Goal: Task Accomplishment & Management: Use online tool/utility

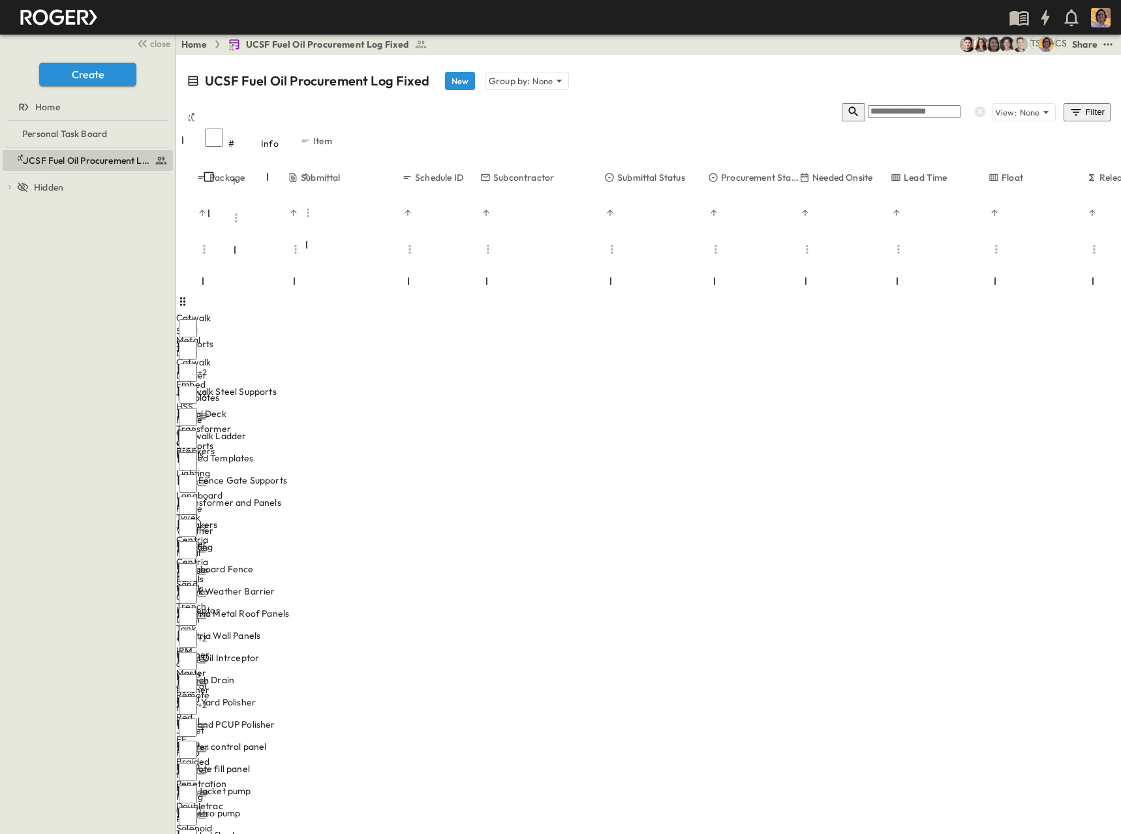
scroll to position [196, 273]
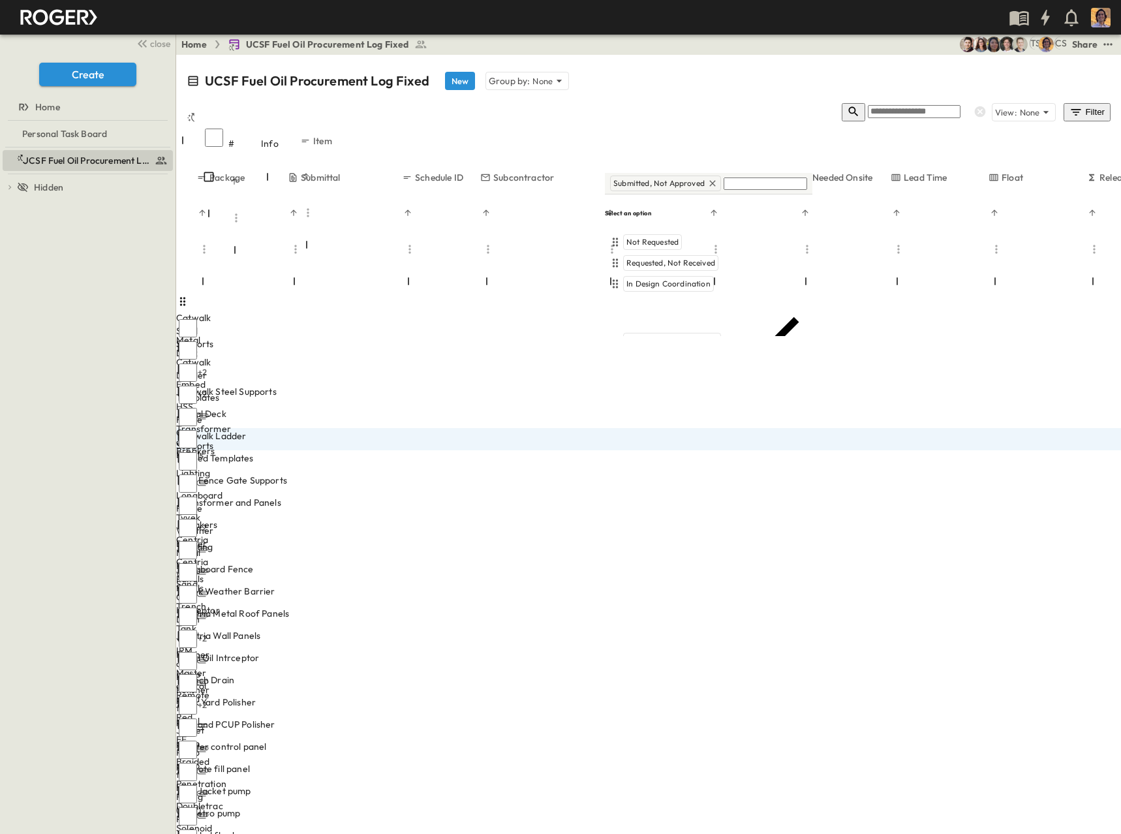
click at [648, 392] on span "Approved" at bounding box center [643, 397] width 35 height 10
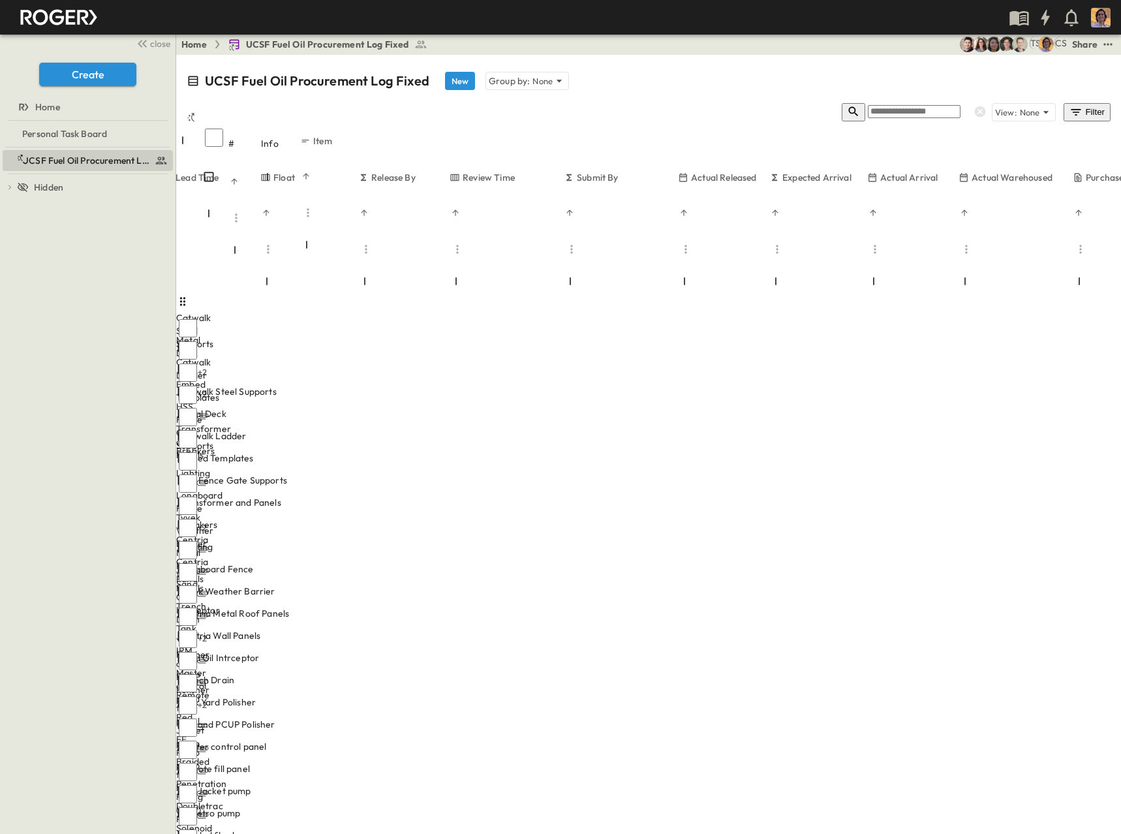
scroll to position [196, 1000]
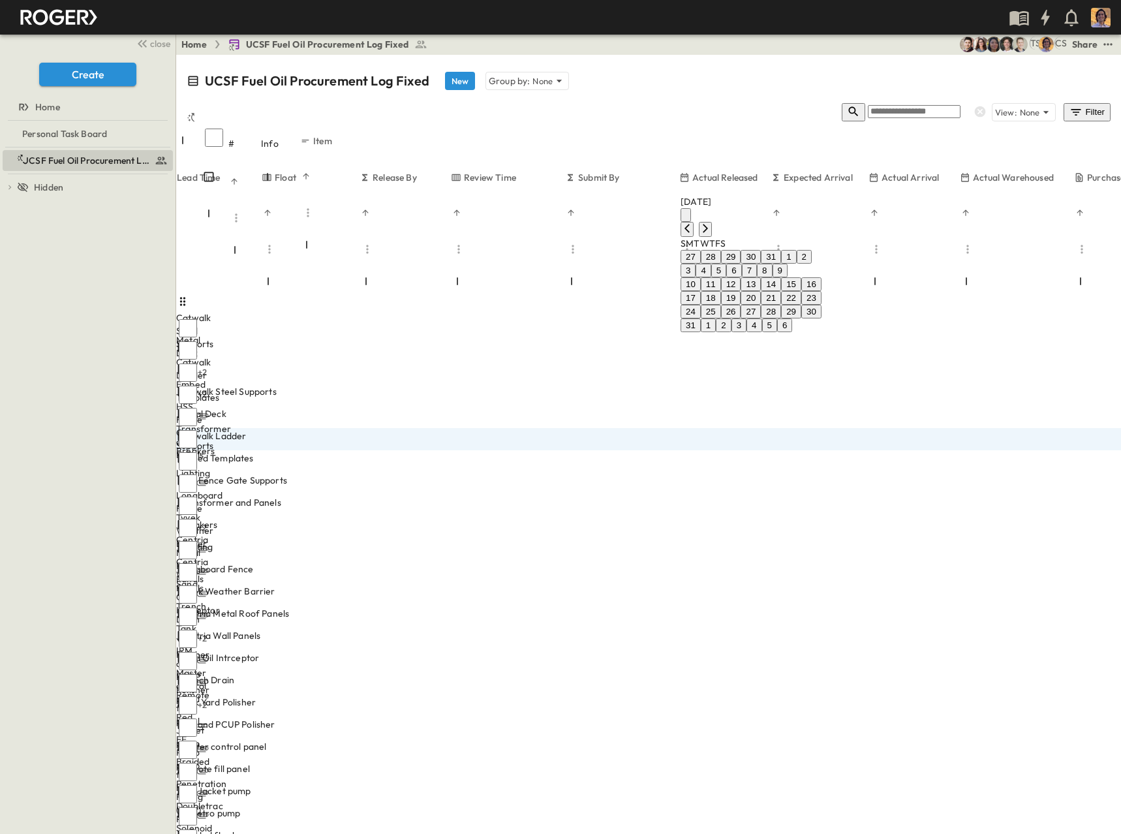
click at [746, 332] on button "3" at bounding box center [738, 325] width 15 height 14
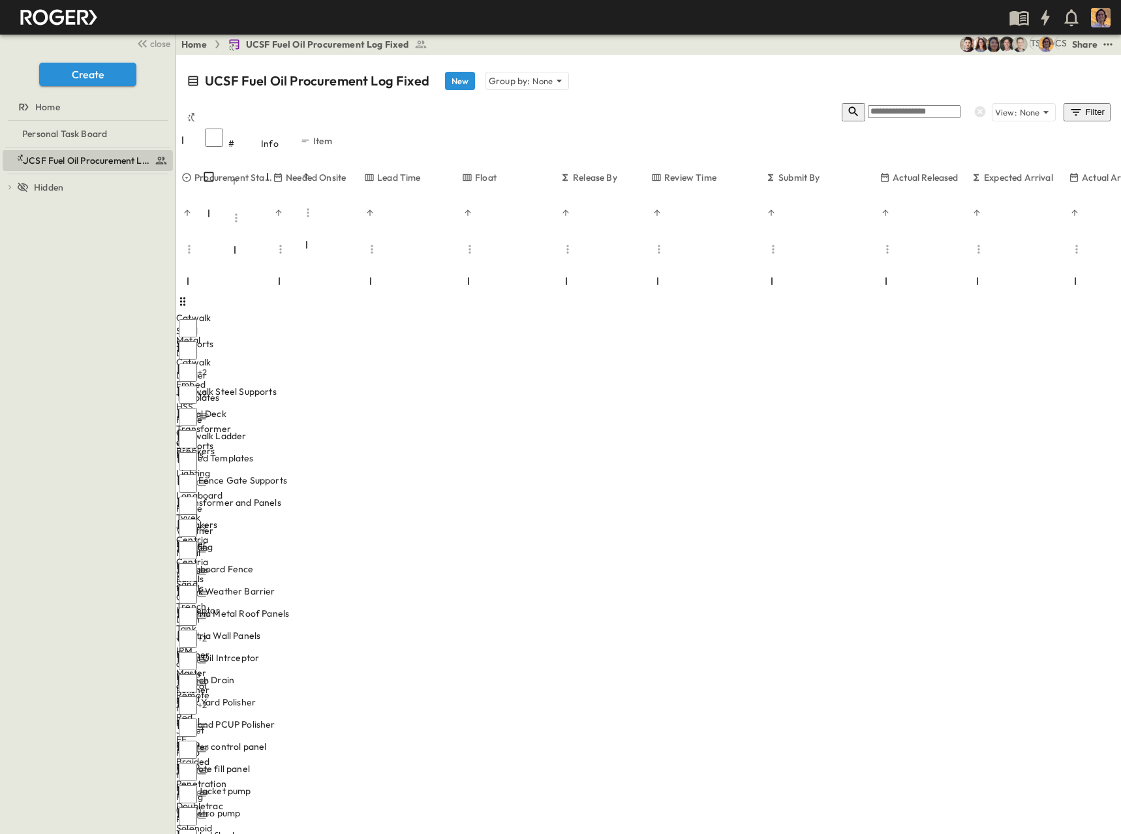
scroll to position [196, 800]
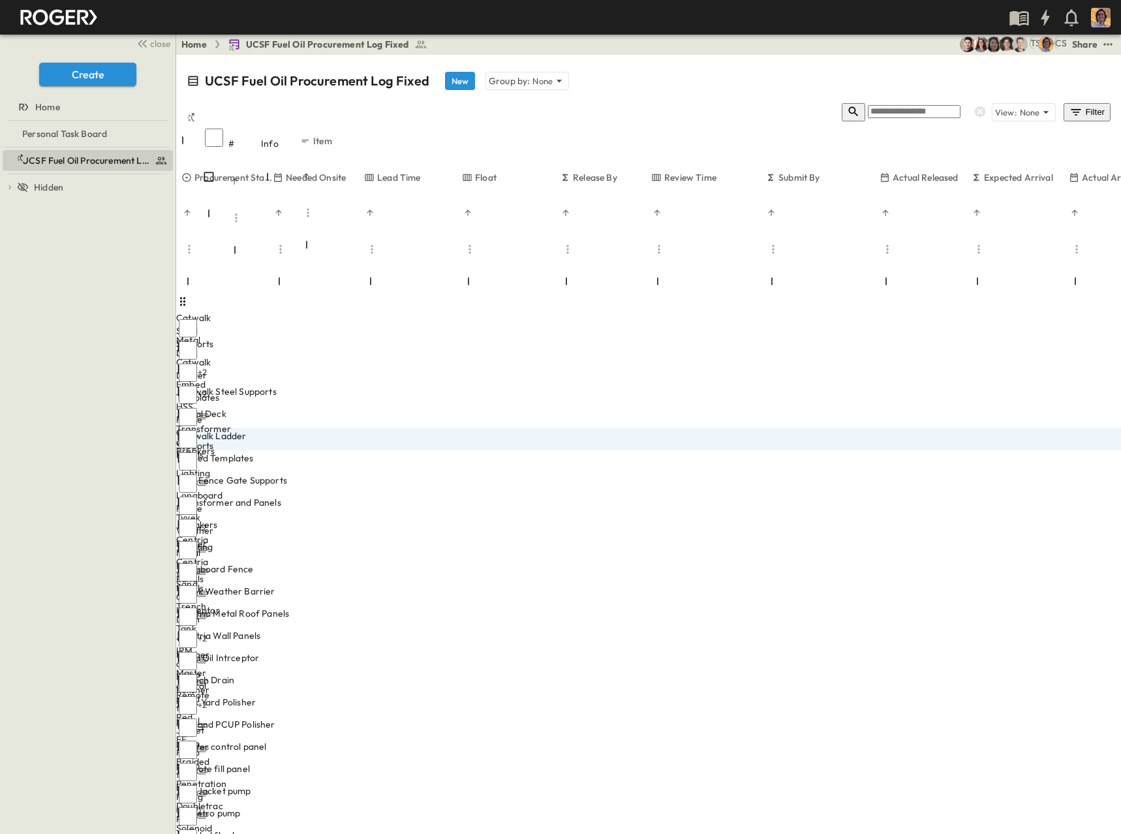
click at [697, 181] on body "close Create Home Personal Task Board UCSF Fuel Oil Procurement Log Fixed To pi…" at bounding box center [560, 417] width 1121 height 834
click at [46, 833] on span "days" at bounding box center [36, 850] width 20 height 12
type input "****"
type input "*"
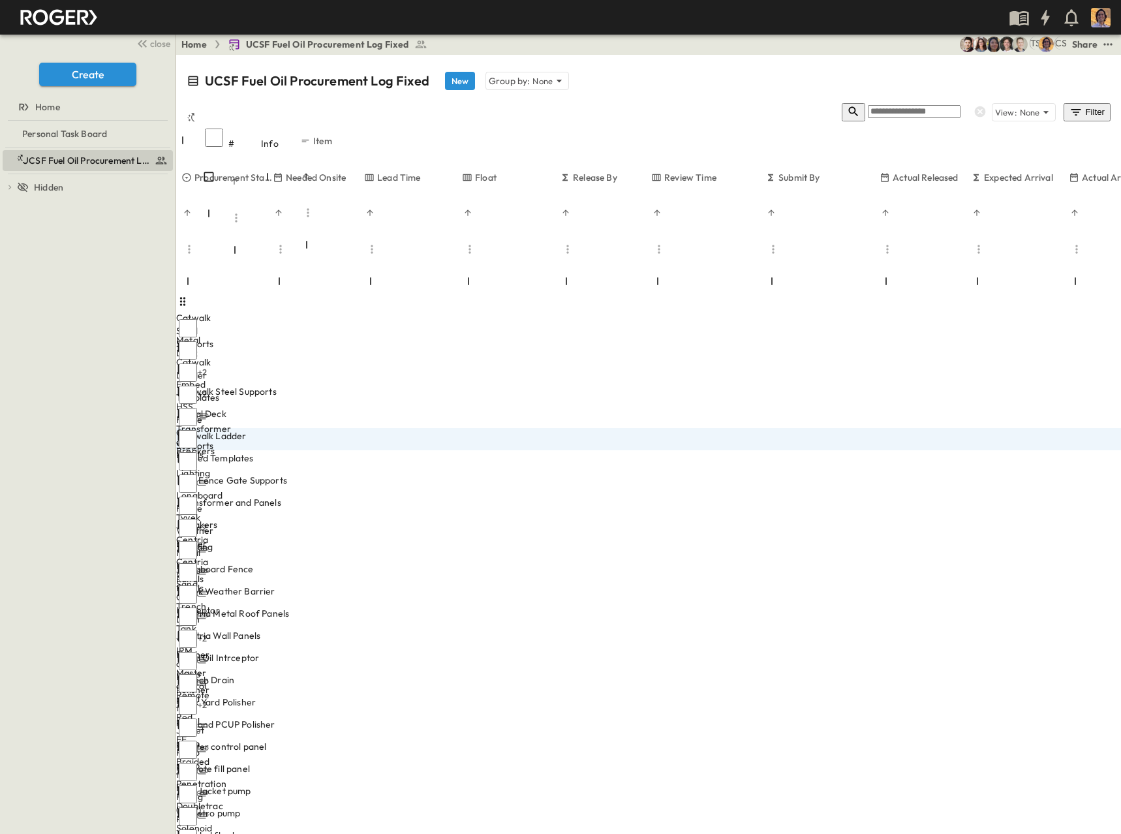
type input "*"
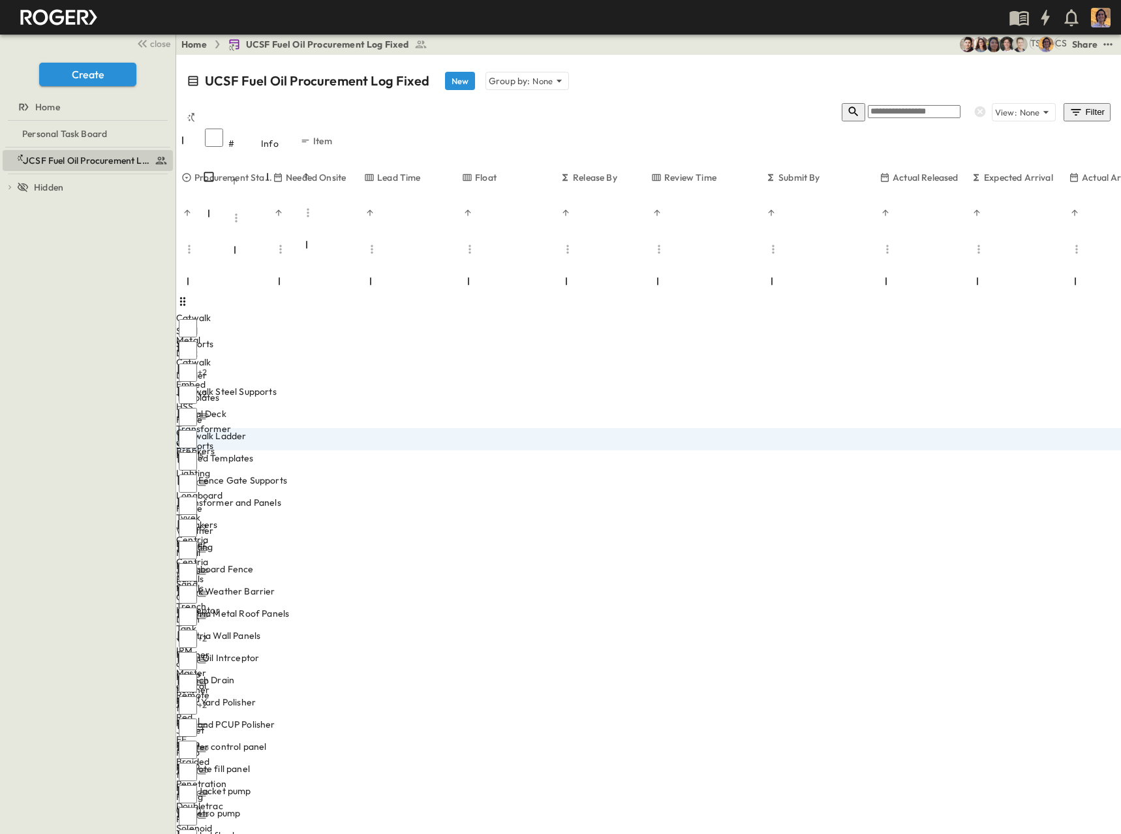
click at [715, 183] on body "close Create Home Personal Task Board UCSF Fuel Oil Procurement Log Fixed To pi…" at bounding box center [560, 417] width 1121 height 834
type input "*****"
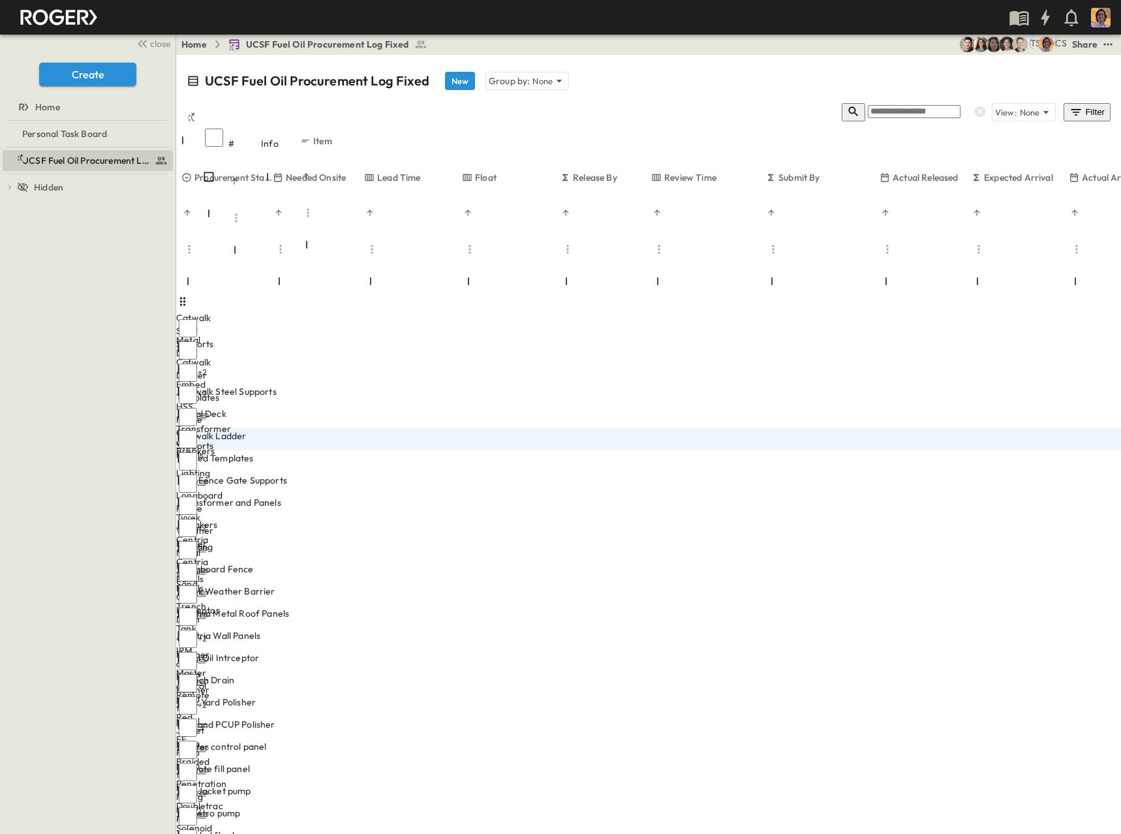
type input "*"
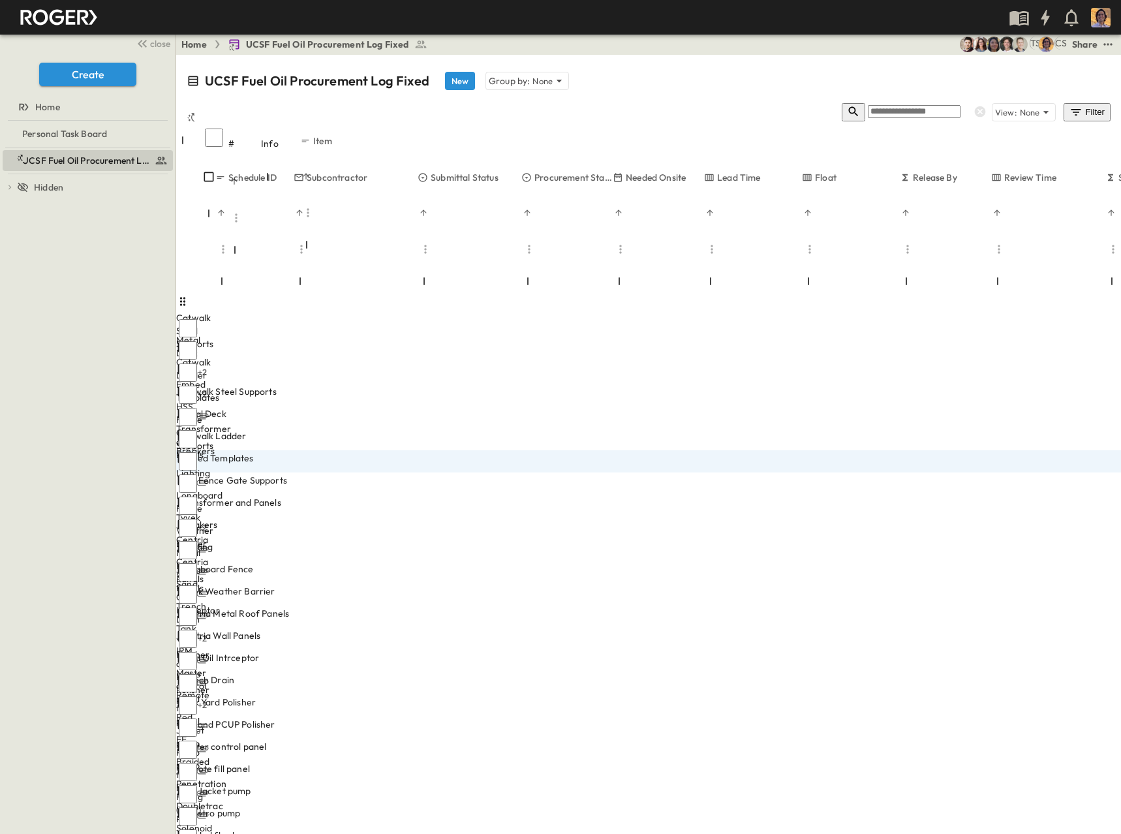
scroll to position [196, 460]
drag, startPoint x: 726, startPoint y: 203, endPoint x: 692, endPoint y: 203, distance: 33.9
type input "*"
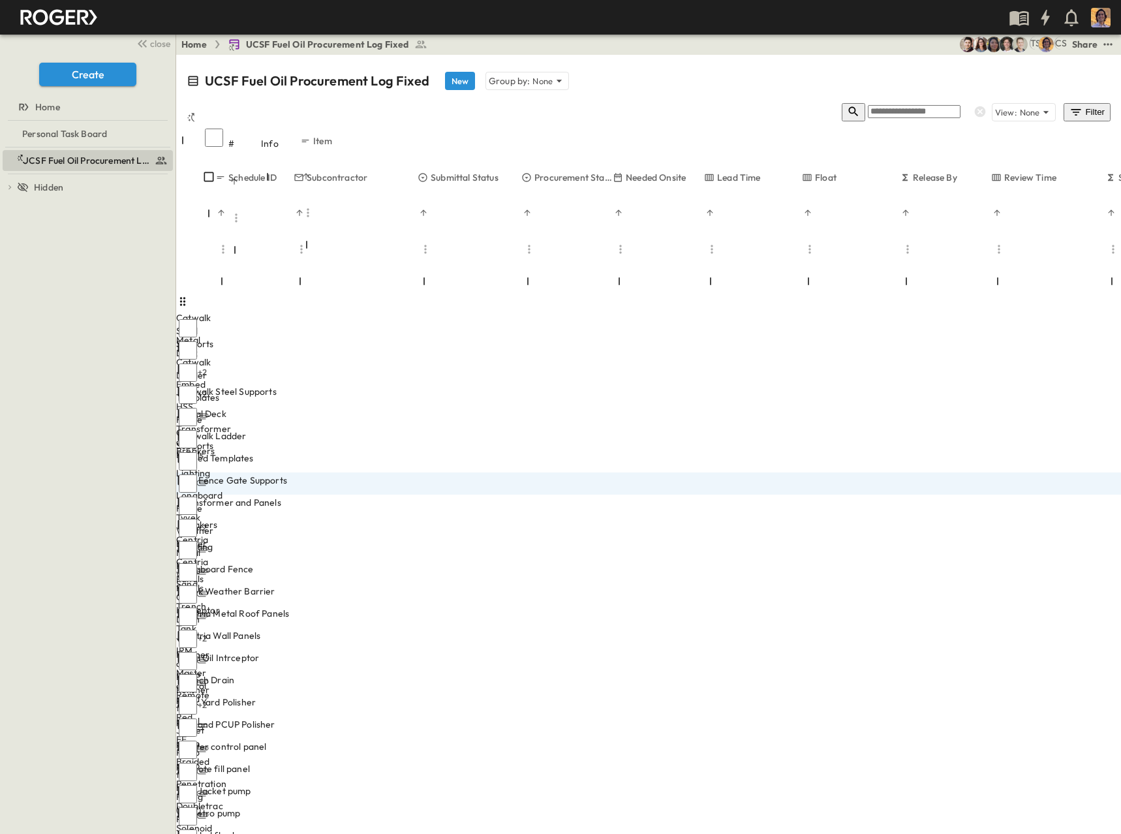
drag, startPoint x: 710, startPoint y: 809, endPoint x: 722, endPoint y: 805, distance: 11.8
click at [722, 808] on div "# Info Item Package Submittal Schedule ID Subcontractor Submittal Status Procur…" at bounding box center [648, 479] width 945 height 709
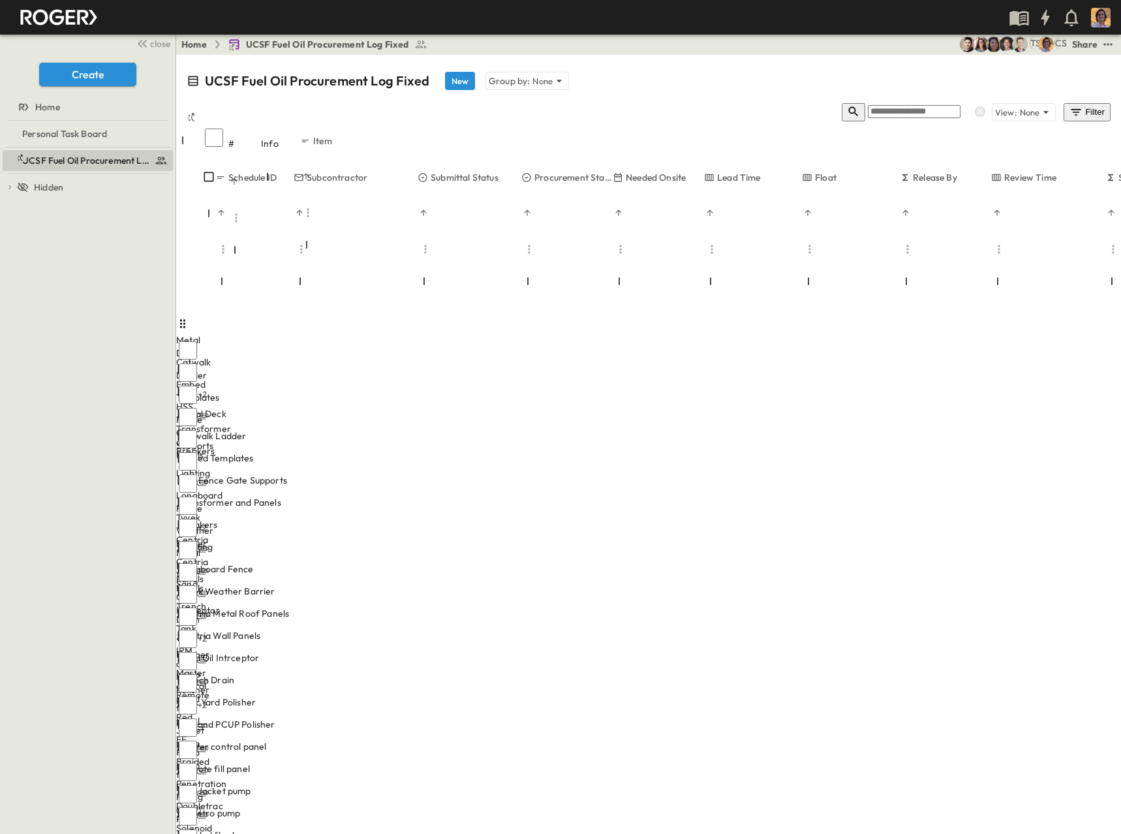
scroll to position [218, 460]
click at [666, 44] on div "Home UCSF Fuel Oil Procurement Log Fixed CS TS Share" at bounding box center [648, 44] width 945 height 21
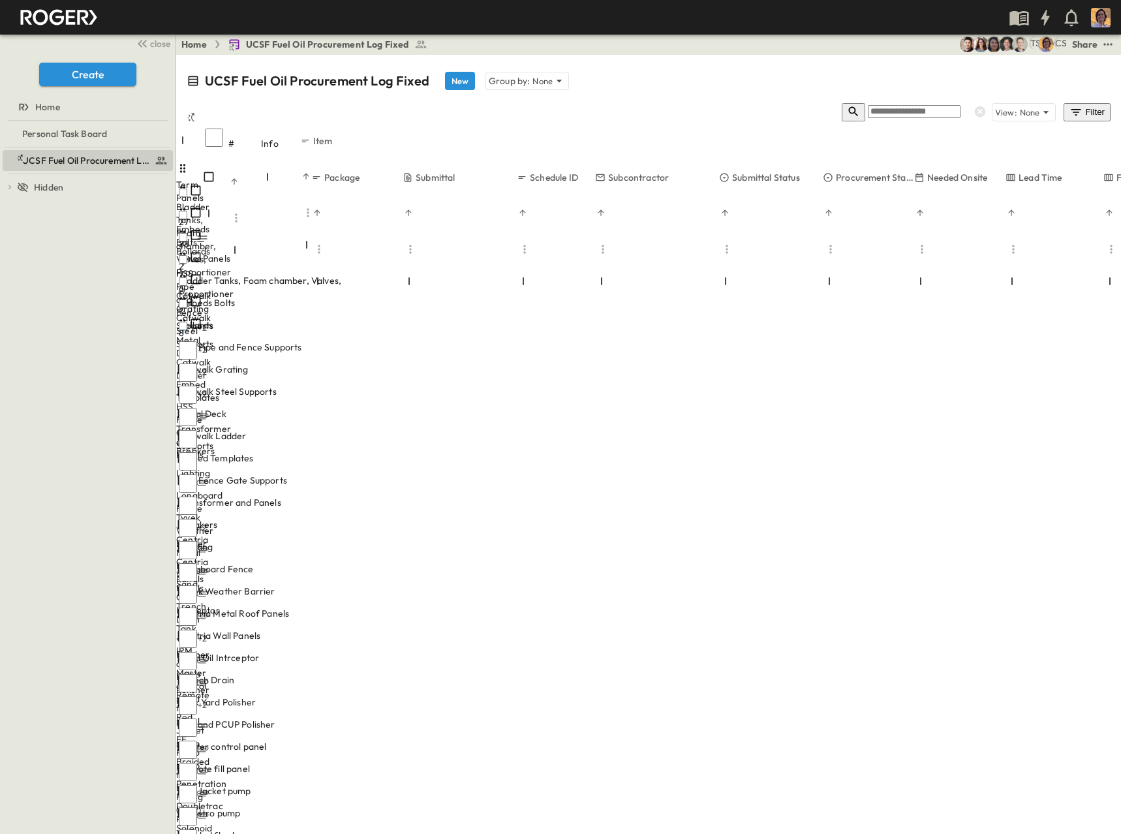
scroll to position [0, 159]
